Goal: Transaction & Acquisition: Purchase product/service

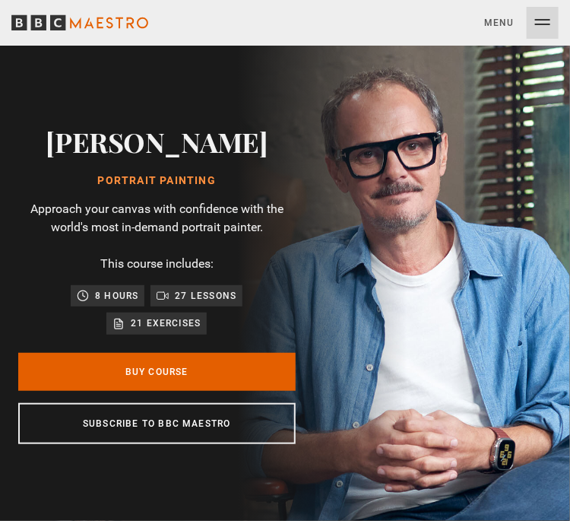
scroll to position [171, 0]
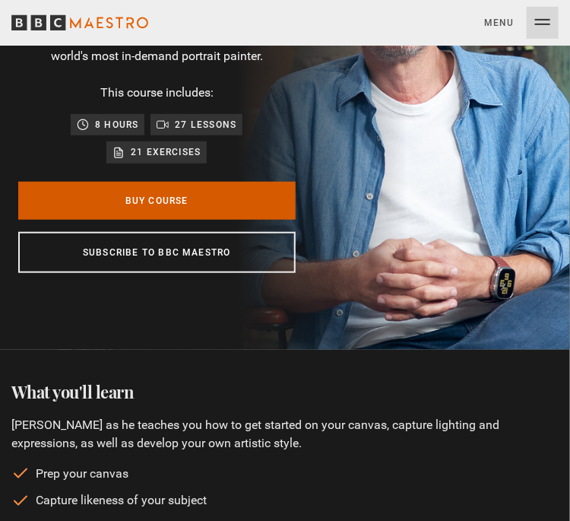
click at [206, 196] on link "Buy Course" at bounding box center [156, 201] width 277 height 38
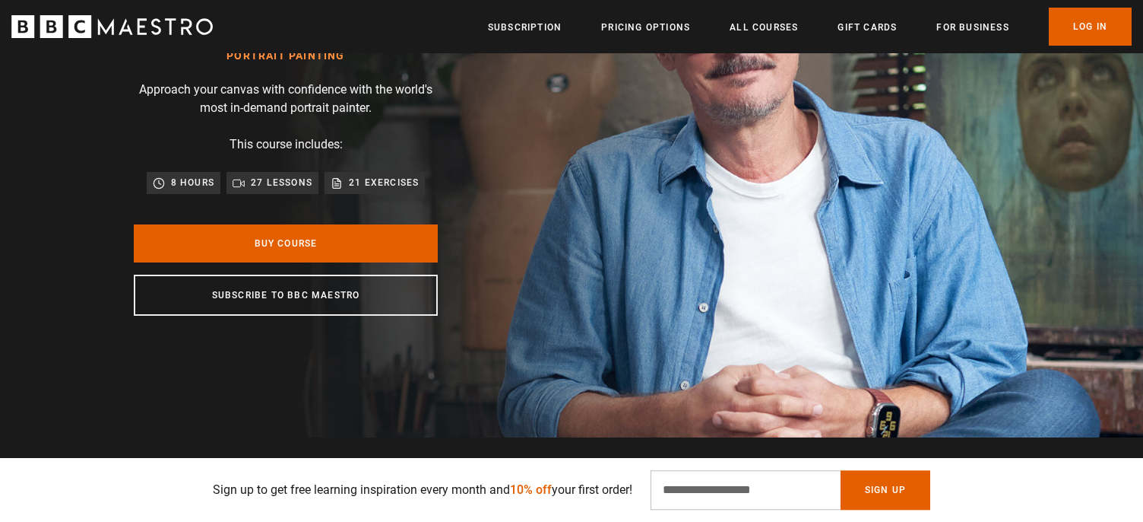
scroll to position [257, 0]
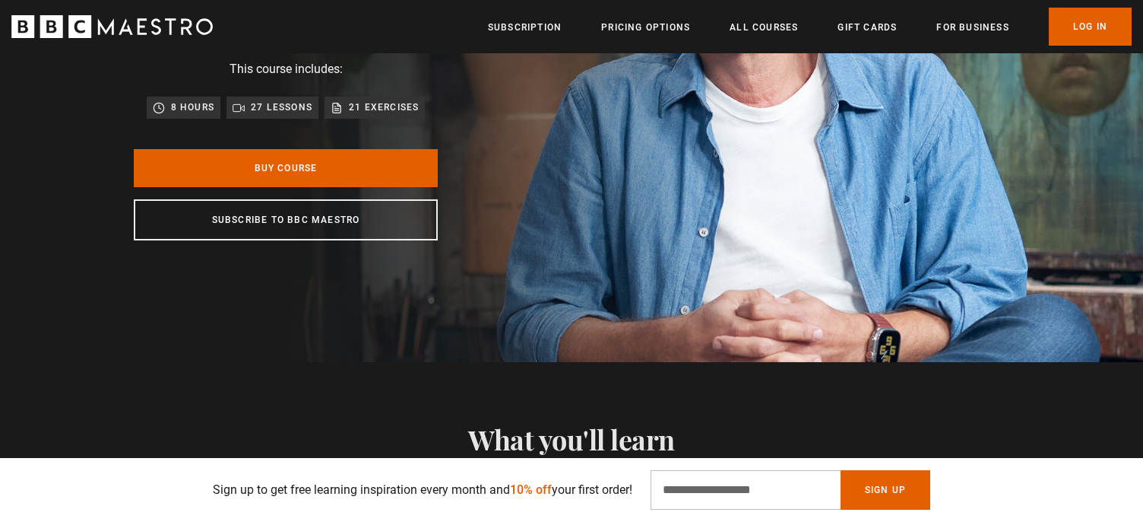
click at [355, 111] on p "21 exercises" at bounding box center [384, 107] width 70 height 15
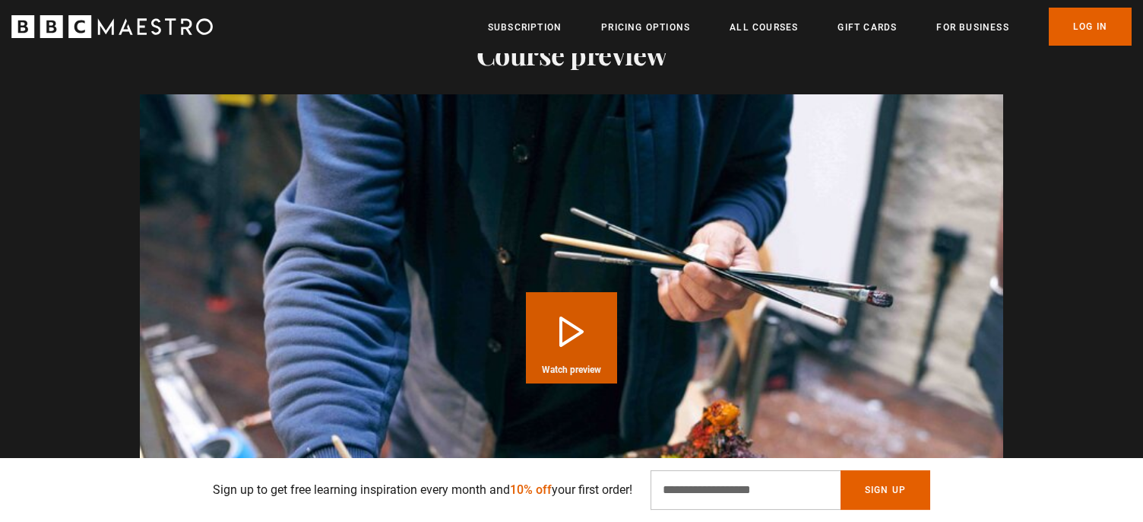
scroll to position [1457, 0]
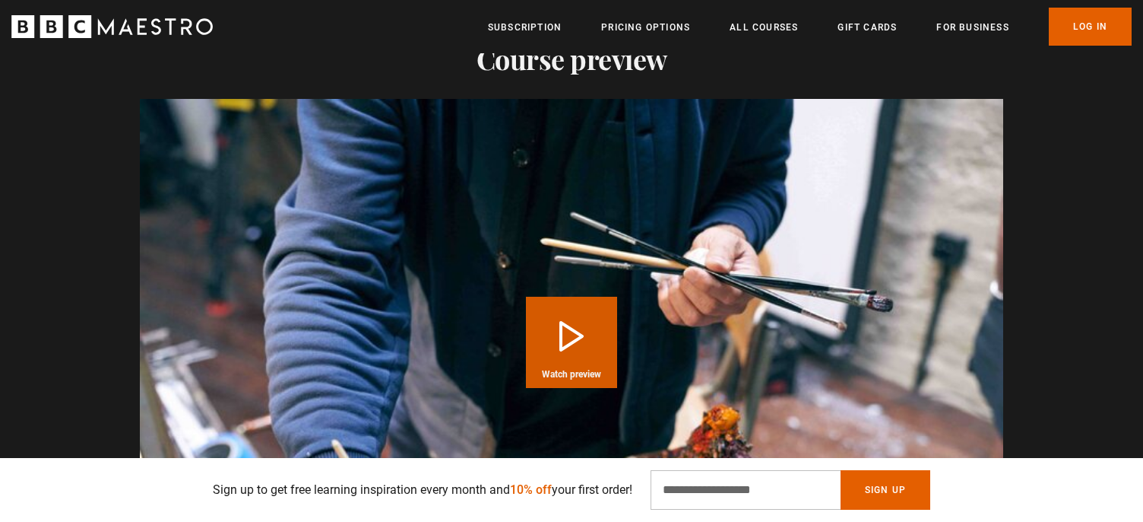
click at [566, 318] on button "Play Course overview for Portrait Painting with [PERSON_NAME] Watch preview" at bounding box center [571, 341] width 91 height 91
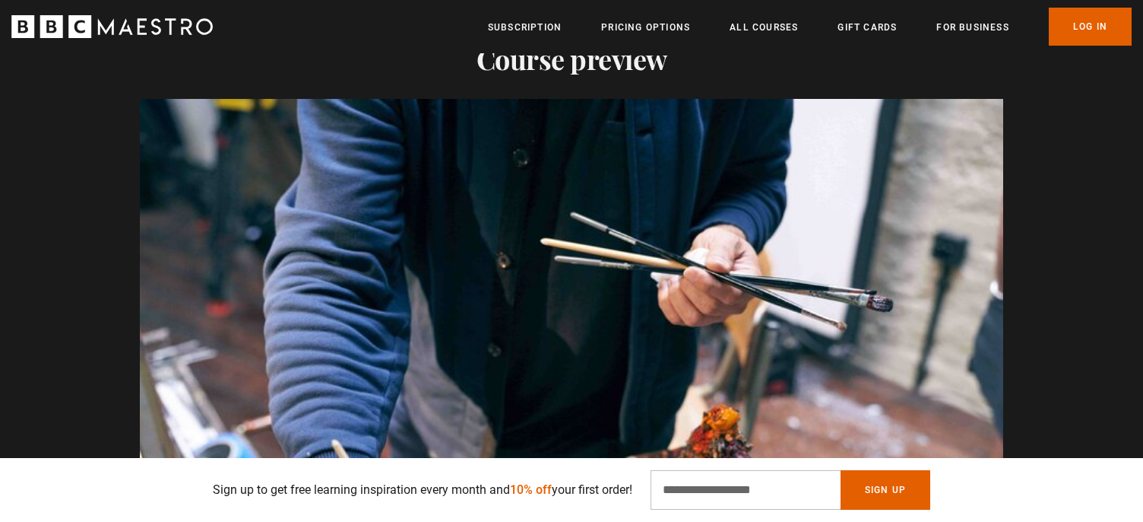
click at [566, 318] on video "Video Player" at bounding box center [572, 342] width 864 height 486
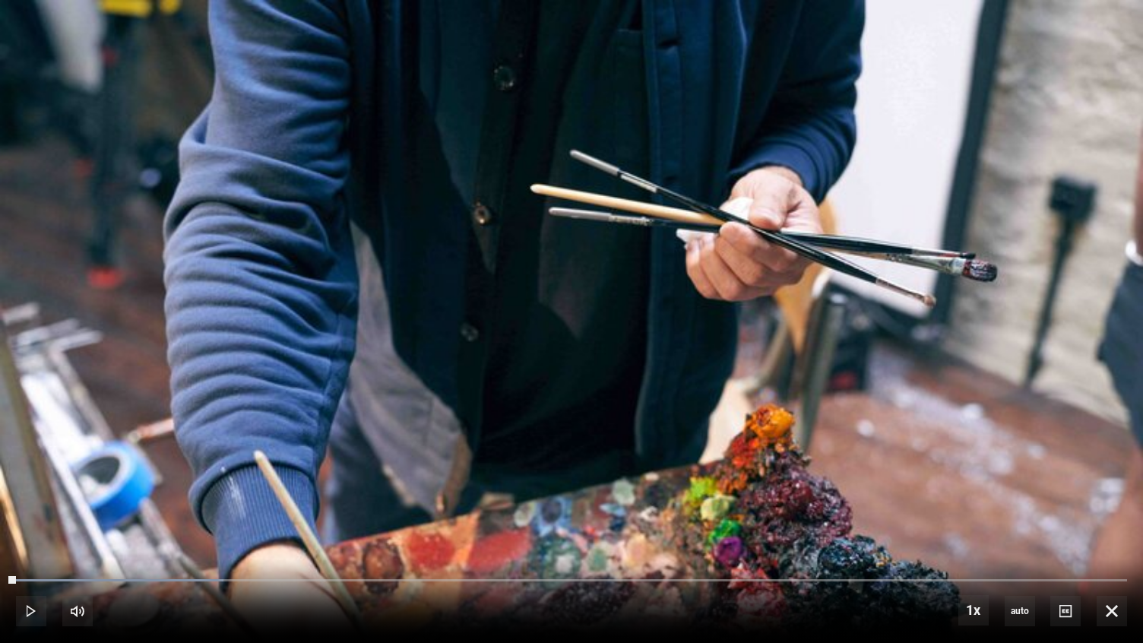
click at [514, 383] on video "Video Player" at bounding box center [571, 321] width 1143 height 643
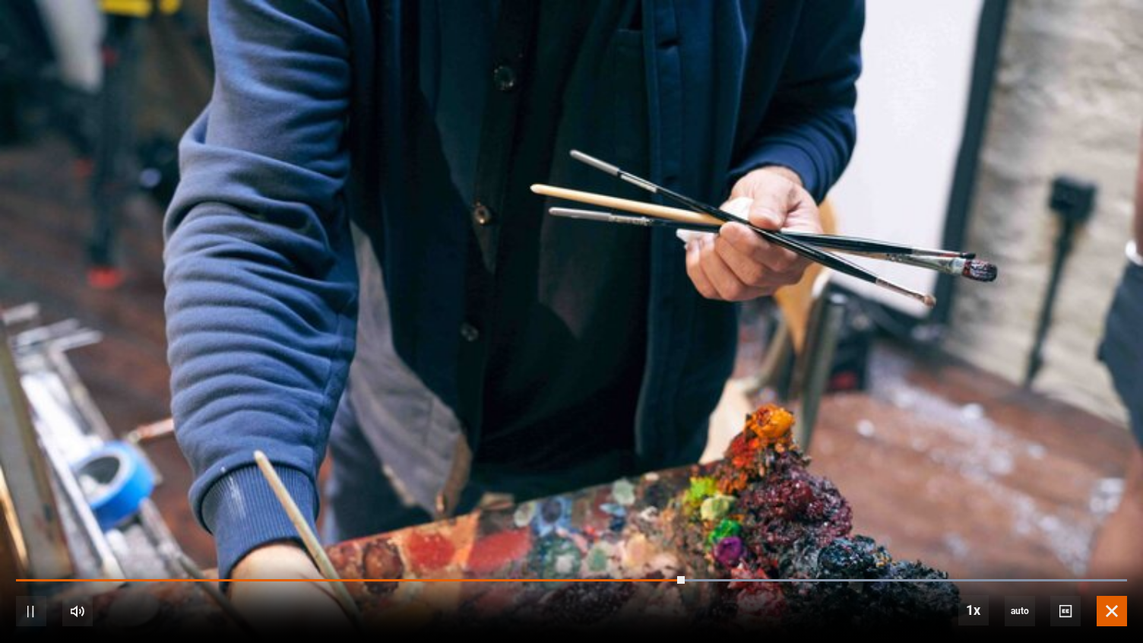
click at [1118, 521] on span "Video Player" at bounding box center [1112, 611] width 30 height 30
